Goal: Task Accomplishment & Management: Manage account settings

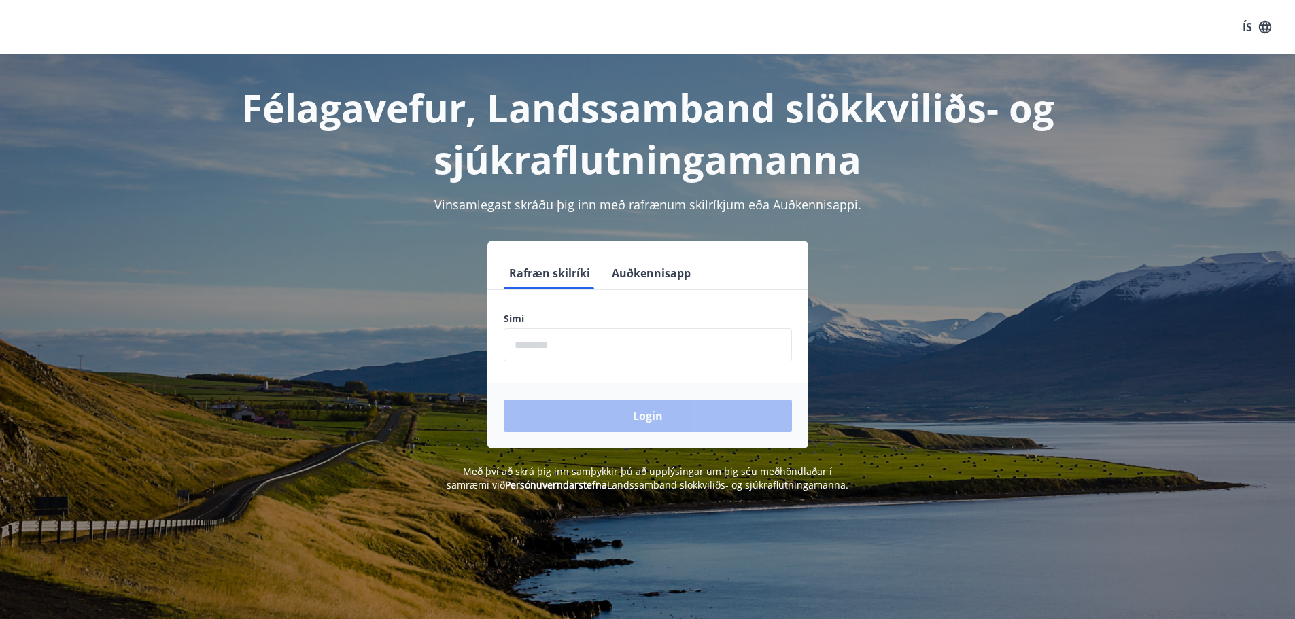
click at [689, 345] on input "phone" at bounding box center [648, 344] width 288 height 33
type input "********"
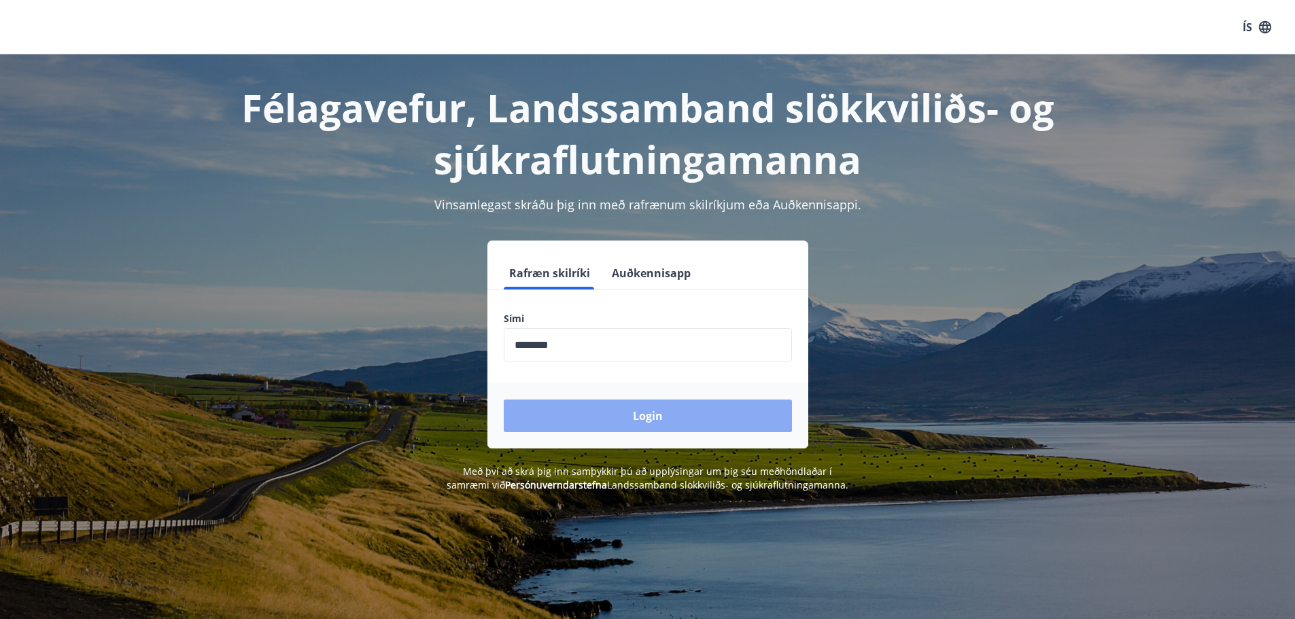
click at [655, 416] on button "Login" at bounding box center [648, 416] width 288 height 33
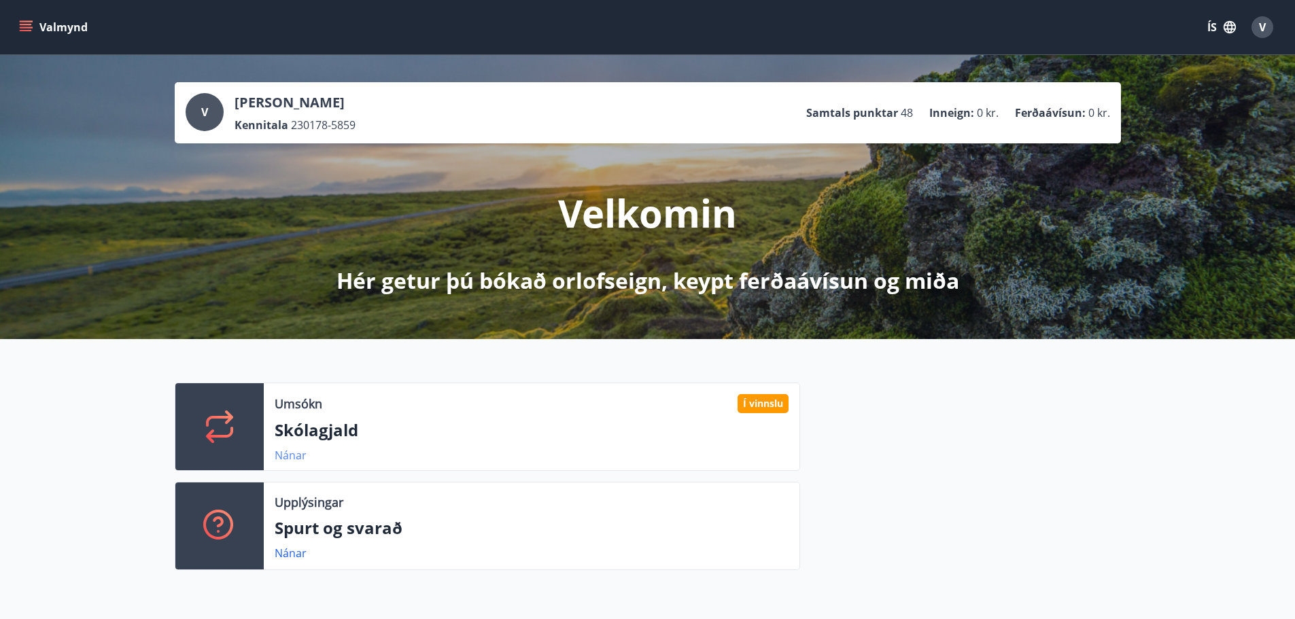
click at [281, 457] on link "Nánar" at bounding box center [291, 455] width 32 height 15
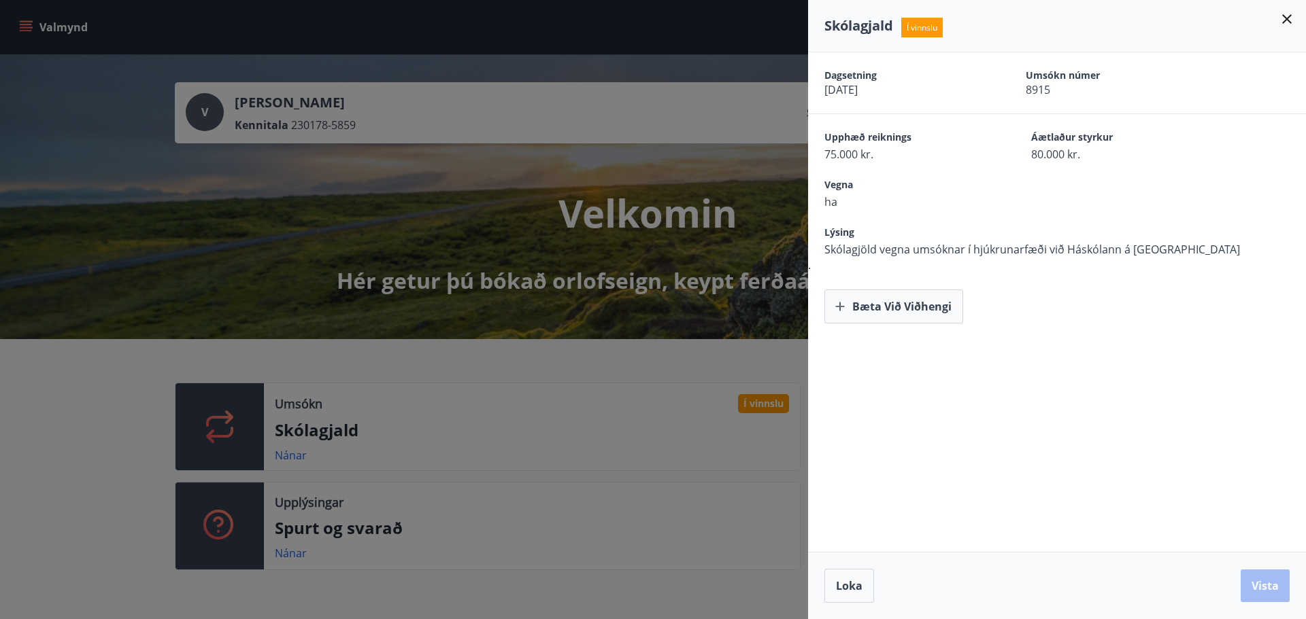
click at [1285, 15] on icon at bounding box center [1286, 19] width 16 height 16
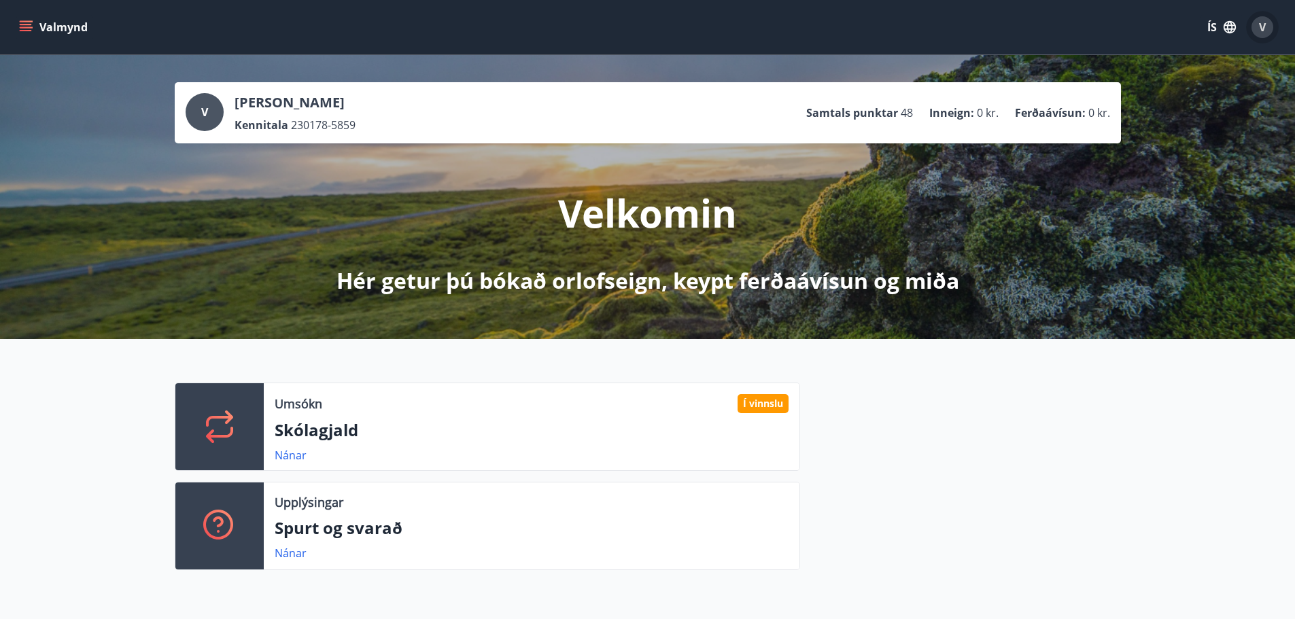
click at [1274, 24] on button "V" at bounding box center [1262, 27] width 33 height 33
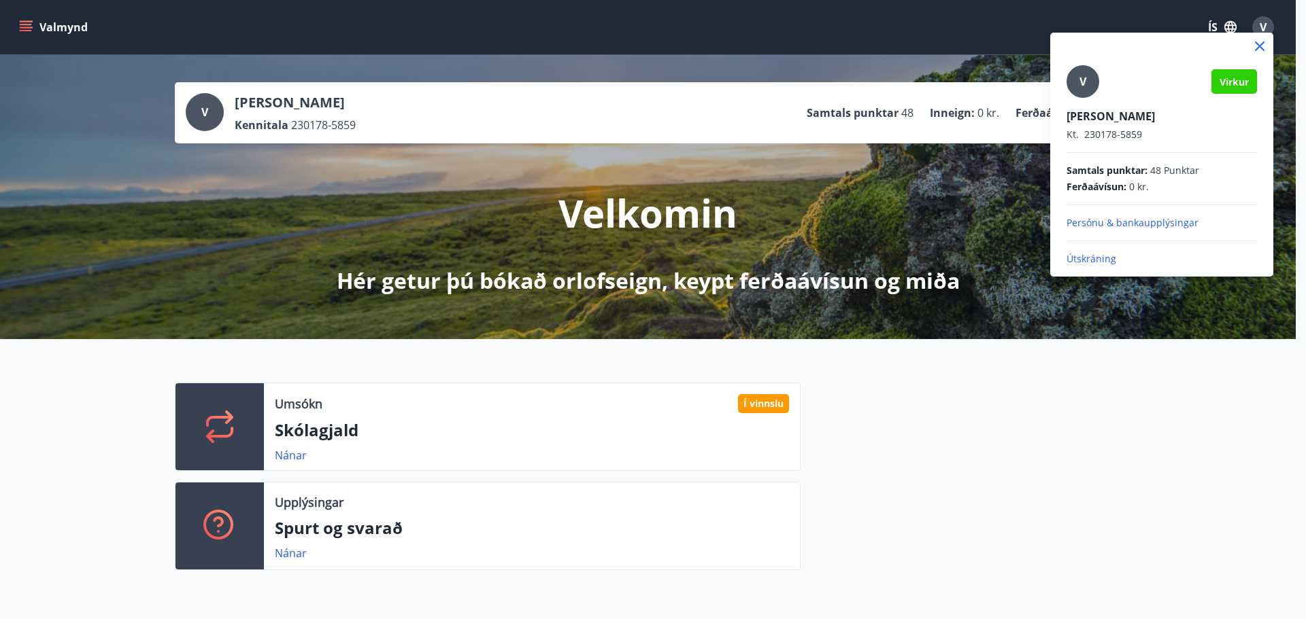
click at [1093, 256] on p "Útskráning" at bounding box center [1161, 259] width 190 height 14
